Goal: Transaction & Acquisition: Book appointment/travel/reservation

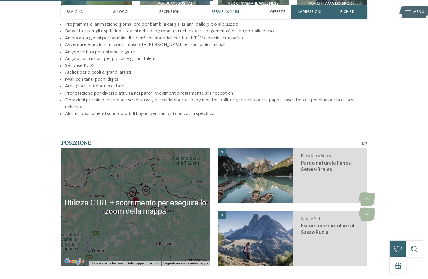
scroll to position [991, 0]
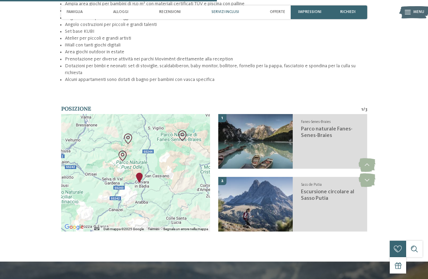
drag, startPoint x: 150, startPoint y: 139, endPoint x: 167, endPoint y: 165, distance: 32.0
click at [167, 165] on div at bounding box center [135, 173] width 149 height 118
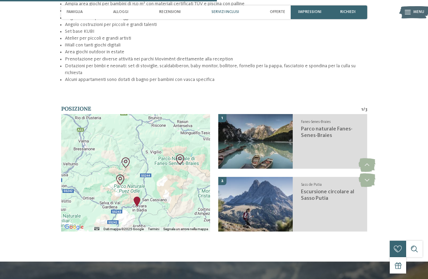
drag, startPoint x: 161, startPoint y: 152, endPoint x: 157, endPoint y: 177, distance: 25.6
click at [157, 177] on div at bounding box center [135, 173] width 149 height 118
click at [136, 197] on img "Movi Family Apart-Hotel" at bounding box center [137, 202] width 10 height 10
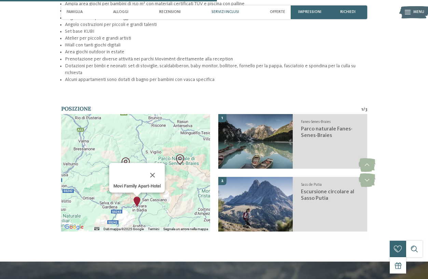
click at [136, 197] on img "Movi Family Apart-Hotel" at bounding box center [137, 202] width 10 height 10
click at [151, 167] on button "Chiudi" at bounding box center [152, 175] width 16 height 16
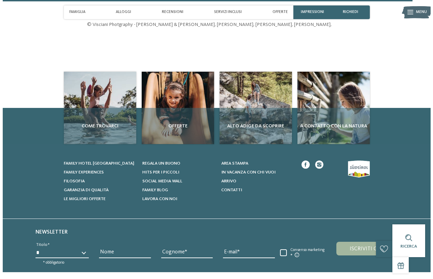
scroll to position [1969, 0]
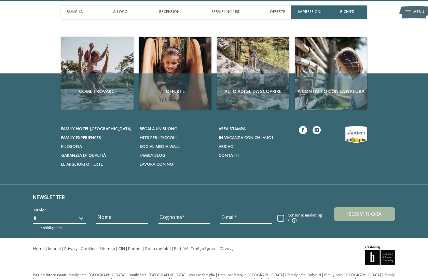
click at [414, 10] on span "Menu" at bounding box center [419, 12] width 11 height 5
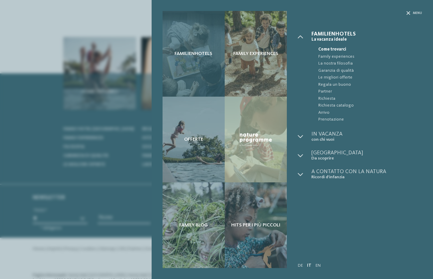
click at [188, 59] on div "Familienhotels" at bounding box center [194, 54] width 62 height 86
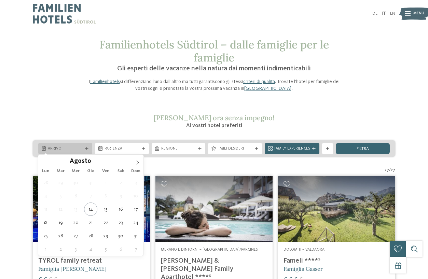
click at [86, 151] on div "Arrivo" at bounding box center [65, 148] width 54 height 11
click at [137, 165] on icon at bounding box center [137, 162] width 5 height 5
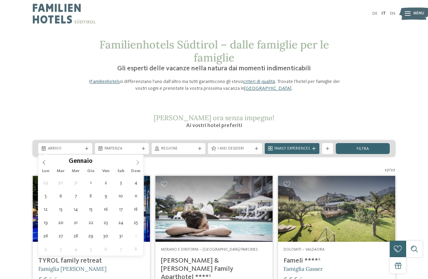
type input "****"
click at [137, 165] on icon at bounding box center [137, 162] width 5 height 5
type div "03.01.2026"
type input "****"
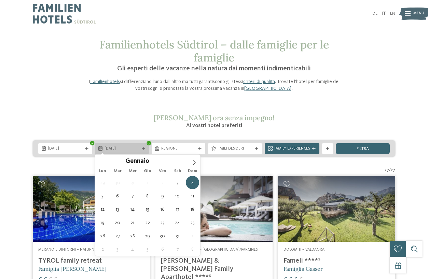
click at [145, 148] on icon at bounding box center [143, 148] width 3 height 3
type div "10.01.2026"
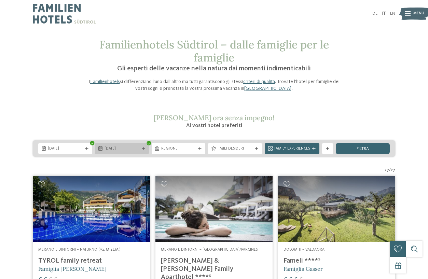
click at [146, 151] on div "10.01.2026" at bounding box center [122, 148] width 54 height 11
click at [198, 150] on div at bounding box center [199, 148] width 5 height 3
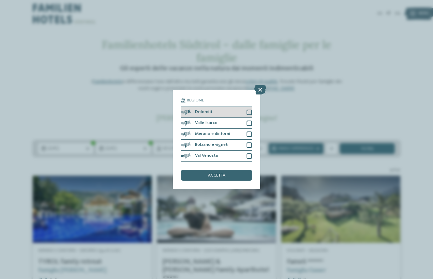
click at [249, 109] on div "Dolomiti" at bounding box center [216, 112] width 71 height 11
click at [215, 176] on span "accetta" at bounding box center [216, 176] width 17 height 4
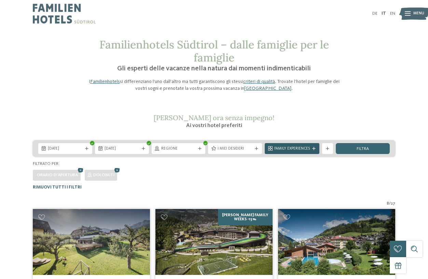
click at [314, 148] on icon at bounding box center [313, 148] width 3 height 3
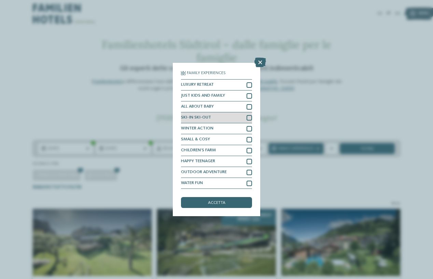
click at [249, 118] on div at bounding box center [249, 117] width 5 height 5
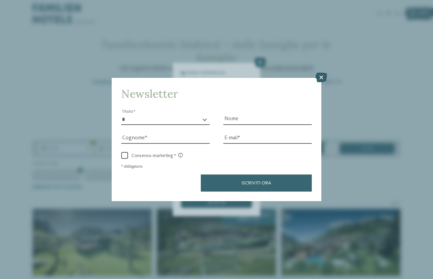
click at [324, 76] on icon at bounding box center [322, 78] width 12 height 10
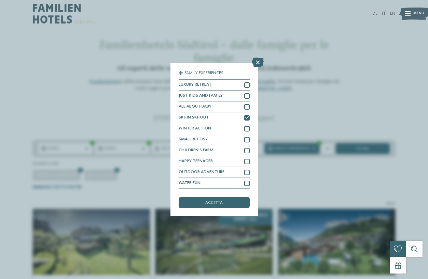
click at [215, 209] on div "Family Experiences LUXURY RETREAT JUST KIDS AND FAMILY" at bounding box center [214, 140] width 87 height 154
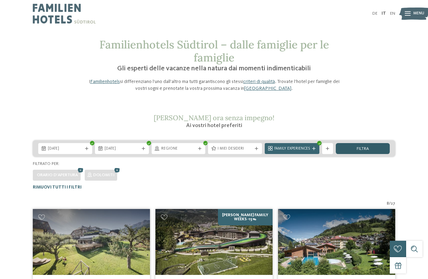
click at [369, 147] on div "filtra" at bounding box center [363, 148] width 54 height 11
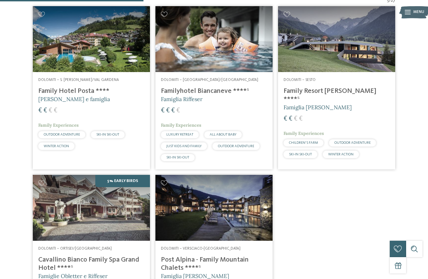
scroll to position [169, 0]
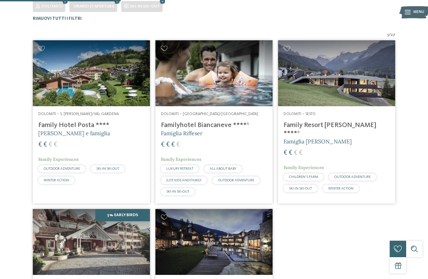
click at [209, 95] on img at bounding box center [214, 73] width 117 height 66
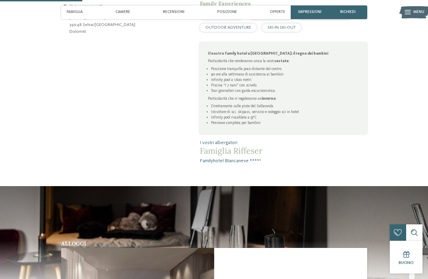
scroll to position [68, 0]
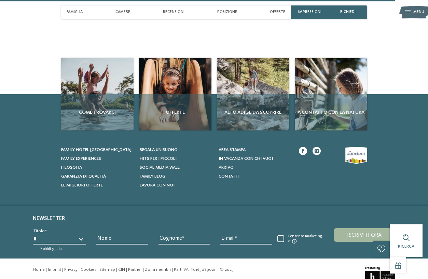
scroll to position [1536, 0]
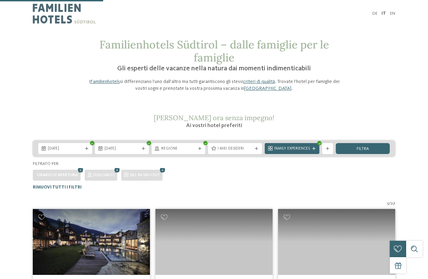
scroll to position [169, 0]
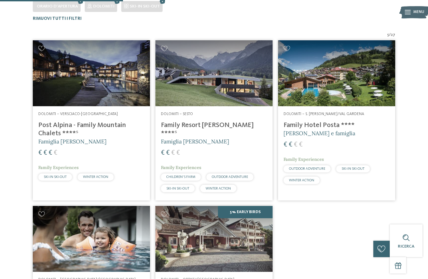
click at [192, 123] on h4 "Family Resort [PERSON_NAME] ****ˢ" at bounding box center [214, 129] width 106 height 16
click at [313, 129] on h4 "Family Hotel Posta ****" at bounding box center [337, 125] width 106 height 8
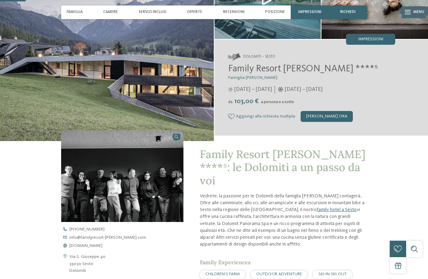
scroll to position [103, 0]
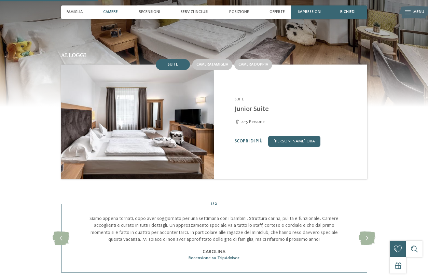
scroll to position [478, 0]
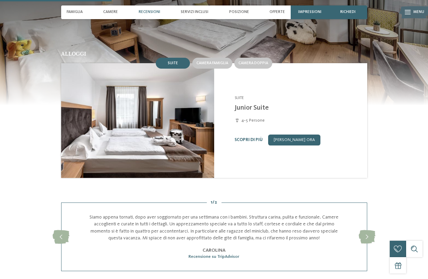
click at [251, 135] on div "Scopri di più Richiedi ora" at bounding box center [298, 140] width 126 height 11
click at [250, 137] on div "Scopri di più" at bounding box center [249, 139] width 28 height 5
click at [248, 138] on link "Scopri di più" at bounding box center [249, 140] width 28 height 4
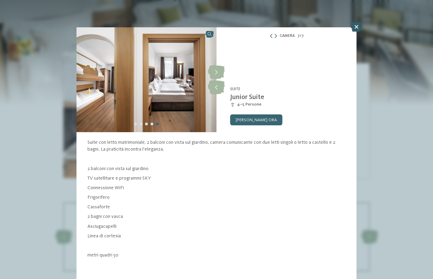
click at [358, 27] on icon at bounding box center [357, 27] width 12 height 10
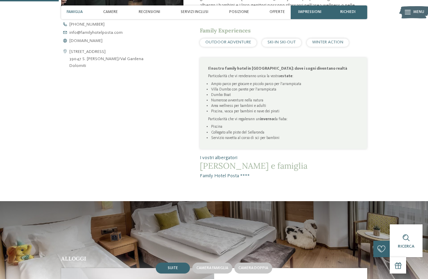
scroll to position [68, 0]
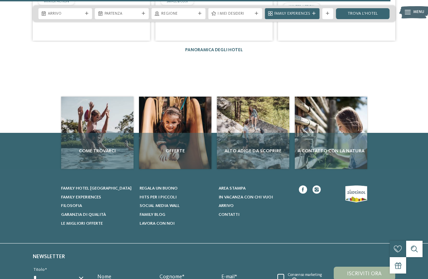
scroll to position [1367, 0]
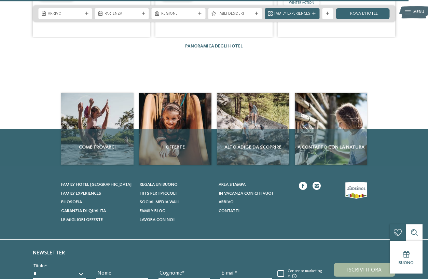
click at [227, 44] on link "Panoramica degli hotel" at bounding box center [214, 46] width 58 height 4
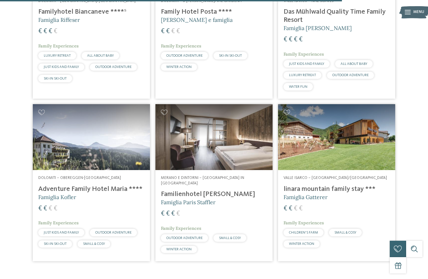
scroll to position [1606, 0]
